Goal: Download file/media

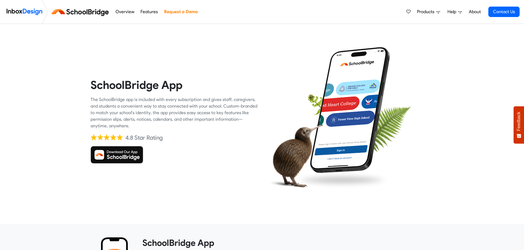
click at [120, 155] on img at bounding box center [117, 155] width 53 height 18
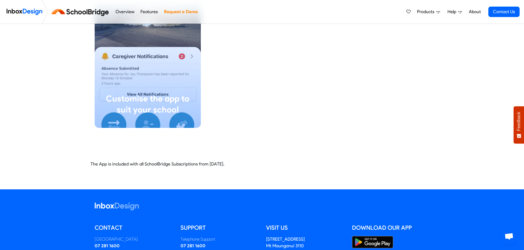
scroll to position [1303, 0]
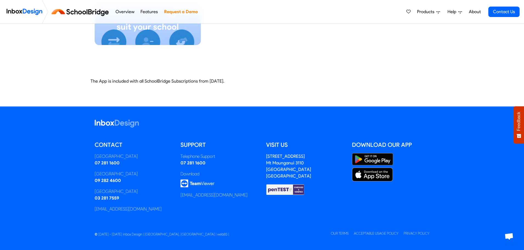
click at [370, 156] on img at bounding box center [372, 159] width 41 height 12
